Goal: Task Accomplishment & Management: Manage account settings

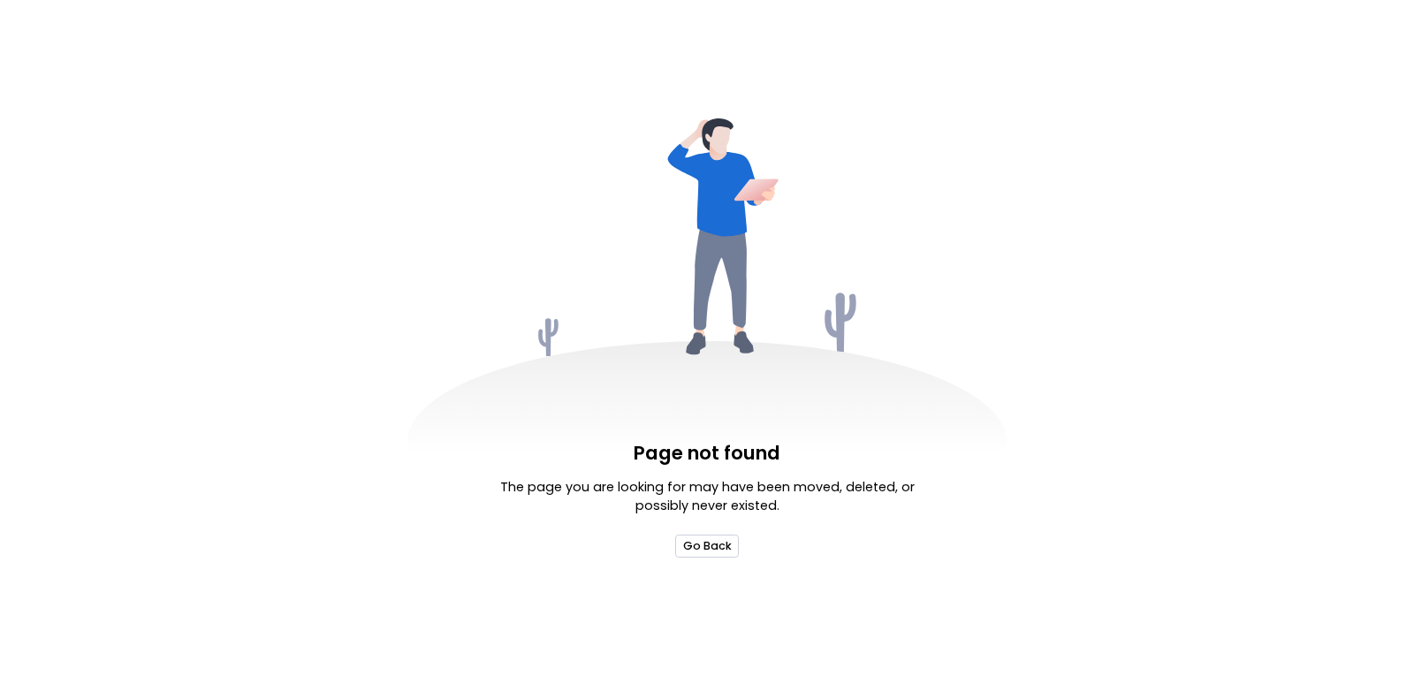
click at [701, 549] on button "Go Back" at bounding box center [706, 546] width 63 height 22
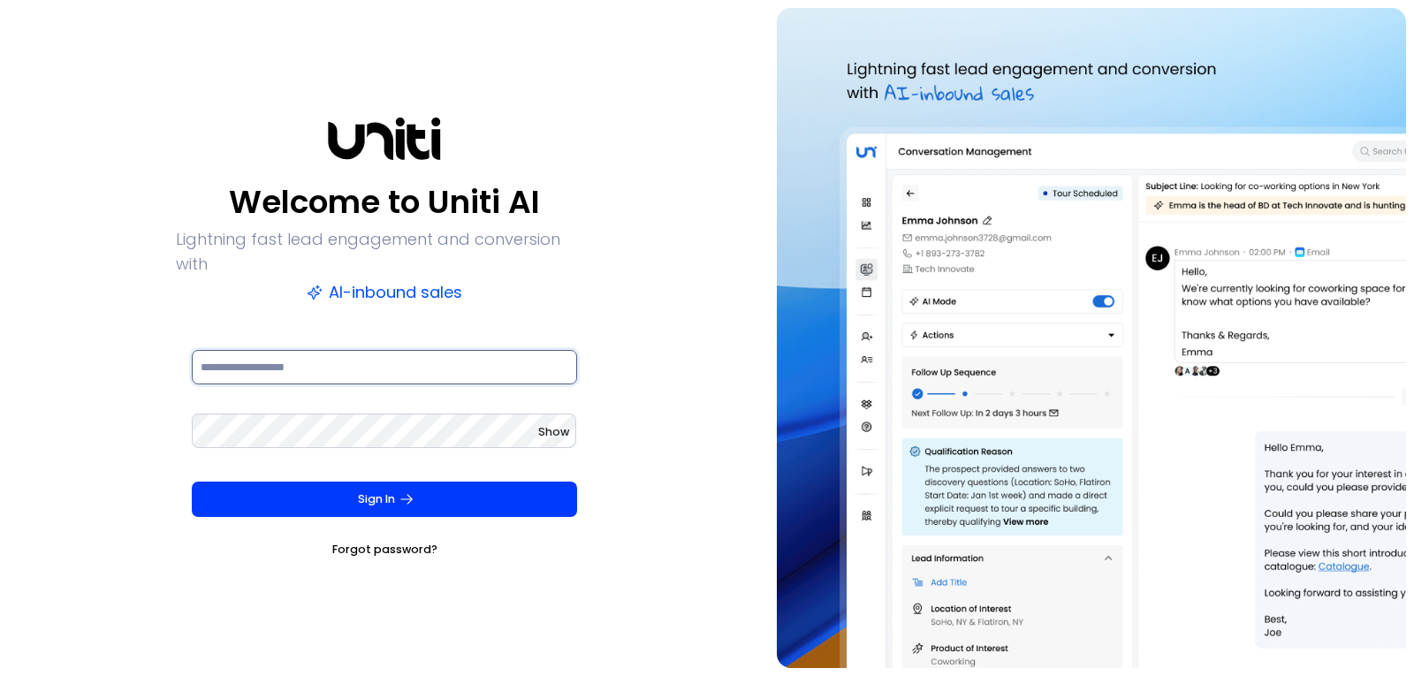
type input "**********"
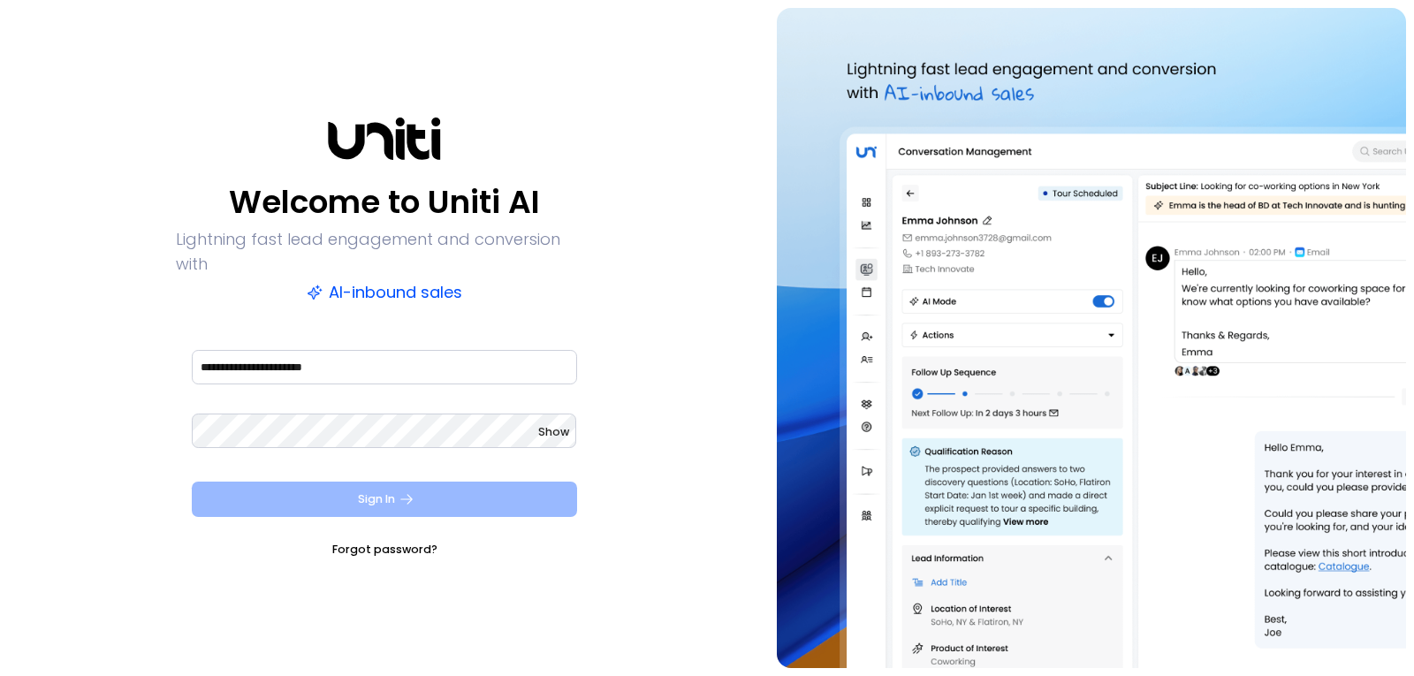
click at [335, 494] on button "Sign In" at bounding box center [384, 499] width 385 height 35
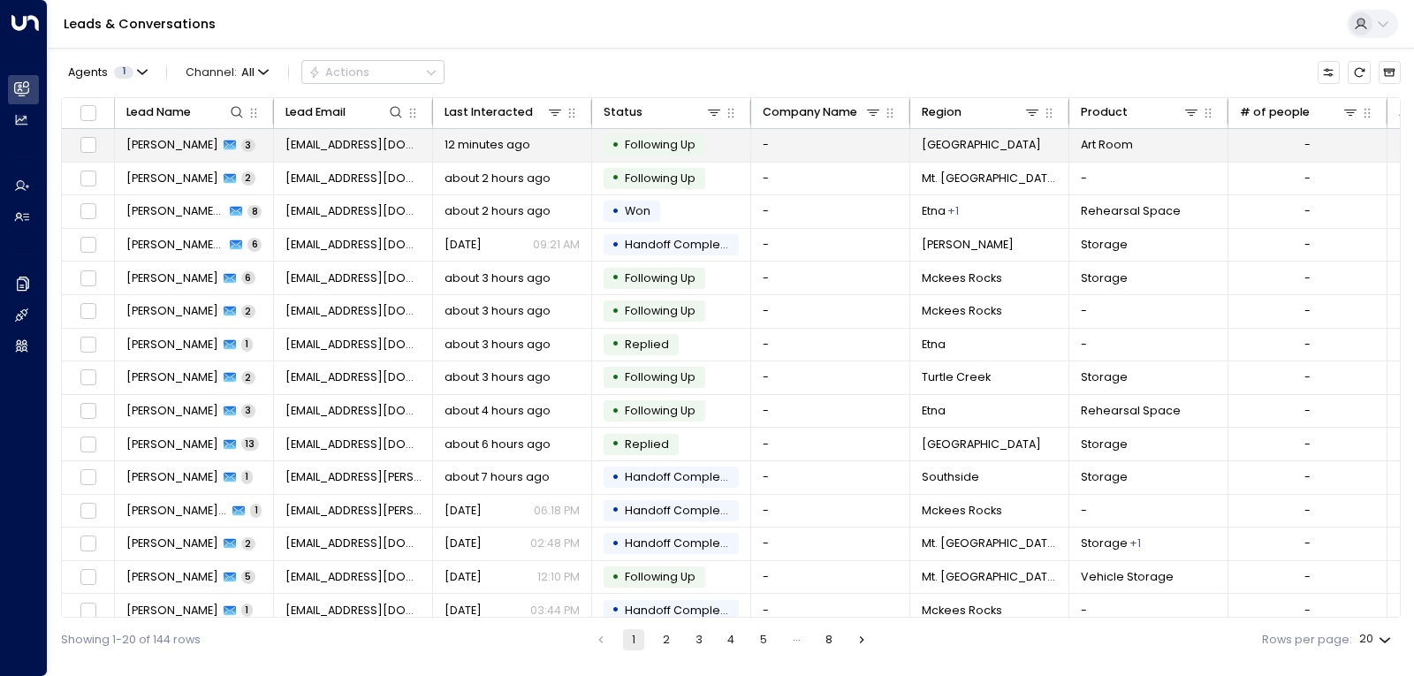
click at [539, 148] on div "12 minutes ago" at bounding box center [512, 145] width 136 height 16
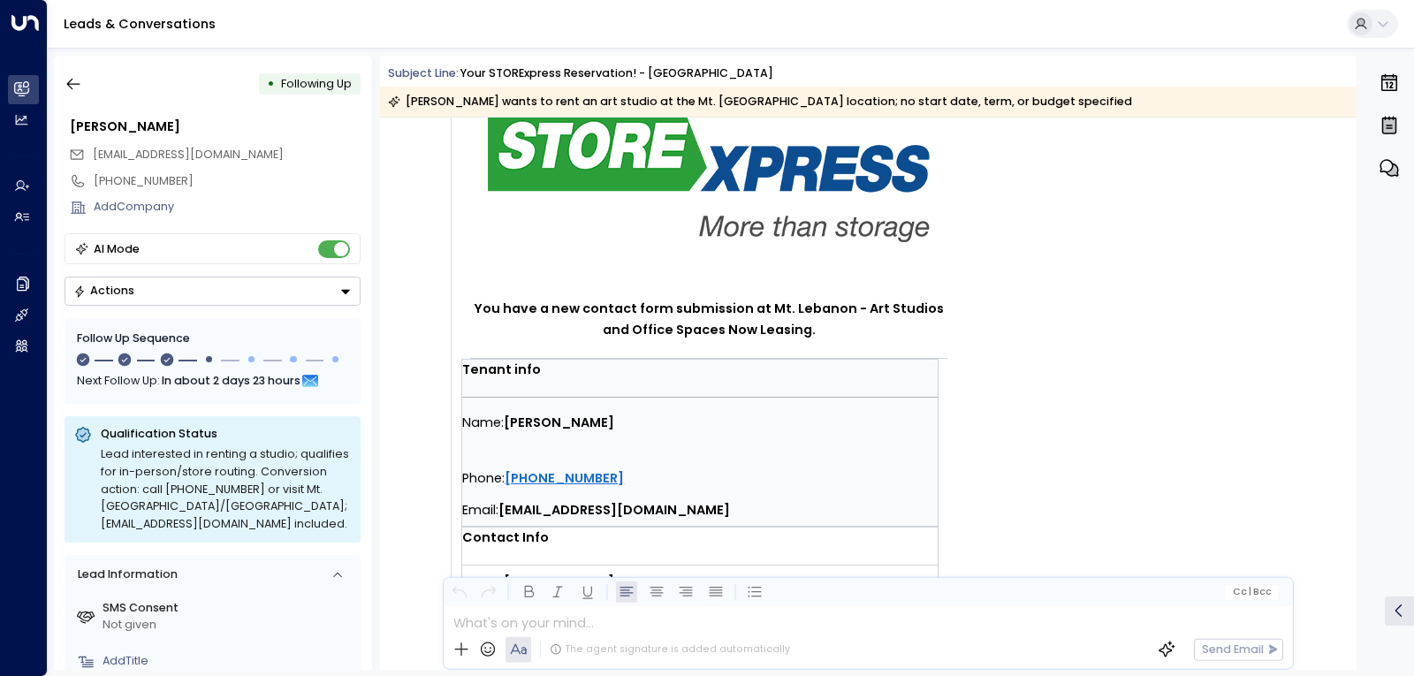
scroll to position [31, 0]
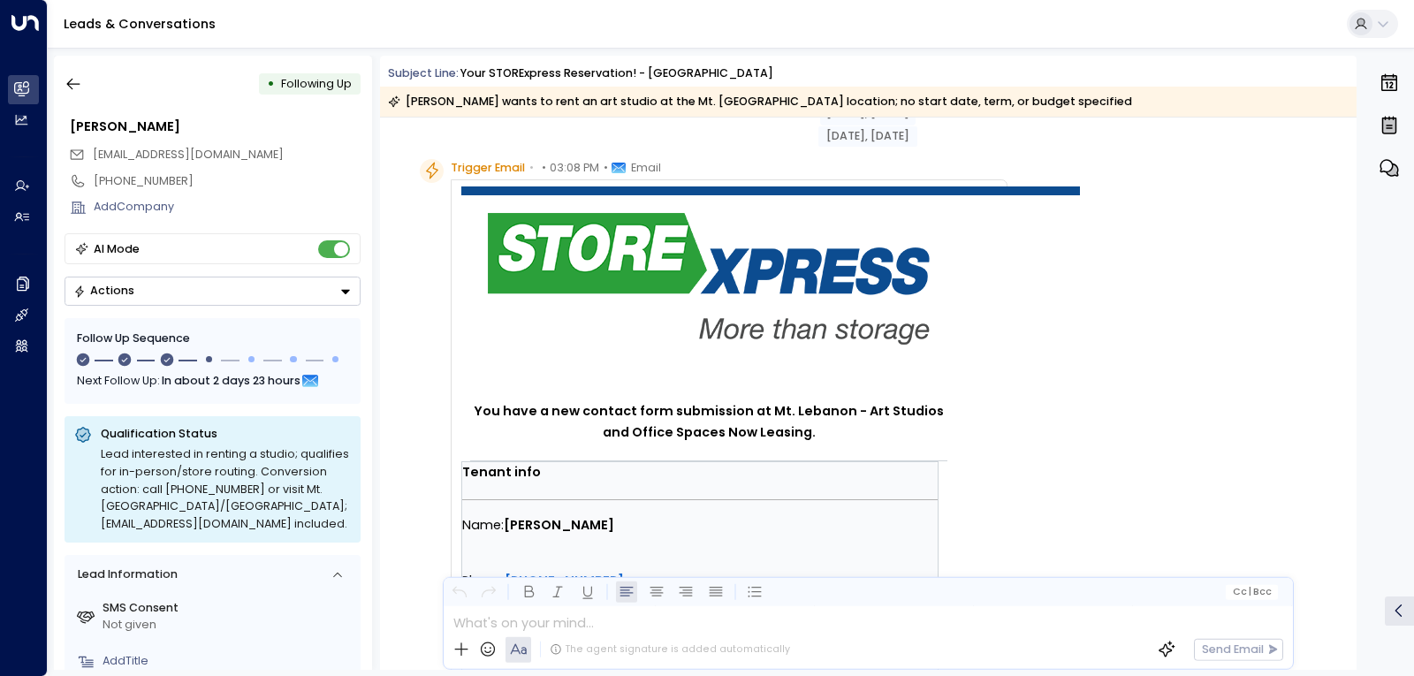
drag, startPoint x: 811, startPoint y: 305, endPoint x: 505, endPoint y: 495, distance: 359.9
click at [505, 495] on td "You have a new contact form submission at Mt. Lebanon - Art Studios and Office …" at bounding box center [770, 590] width 618 height 809
copy td "Name: [PERSON_NAME] Phone: [PHONE_NUMBER] Email: [EMAIL_ADDRESS][DOMAIN_NAME] C…"
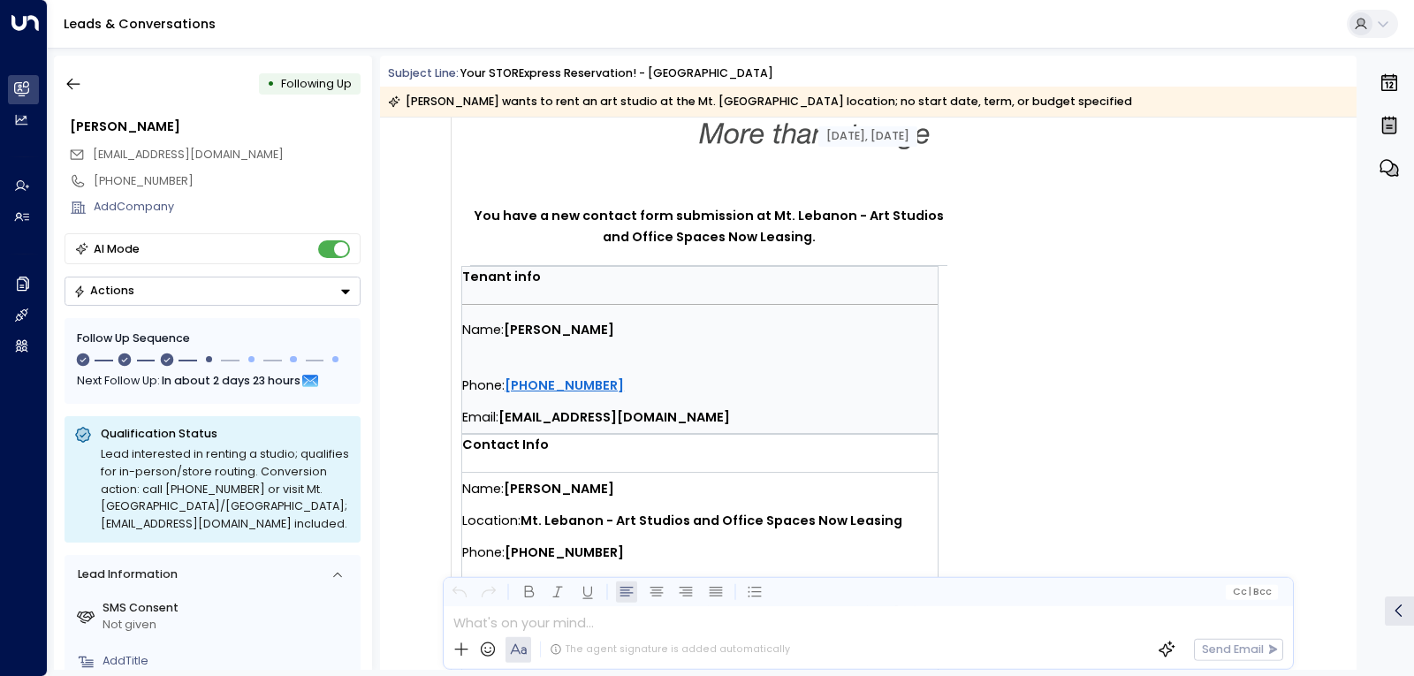
scroll to position [384, 0]
